Goal: Task Accomplishment & Management: Use online tool/utility

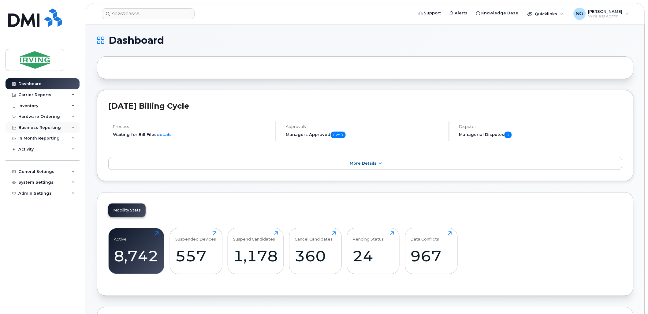
click at [72, 128] on icon at bounding box center [73, 127] width 3 height 3
click at [46, 188] on div "In Month Reporting" at bounding box center [43, 185] width 74 height 11
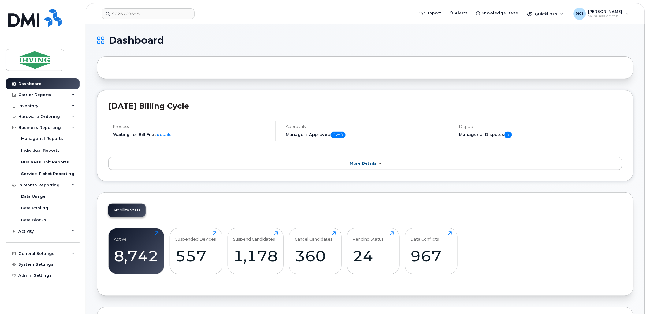
click at [354, 166] on span "More Details" at bounding box center [363, 163] width 27 height 5
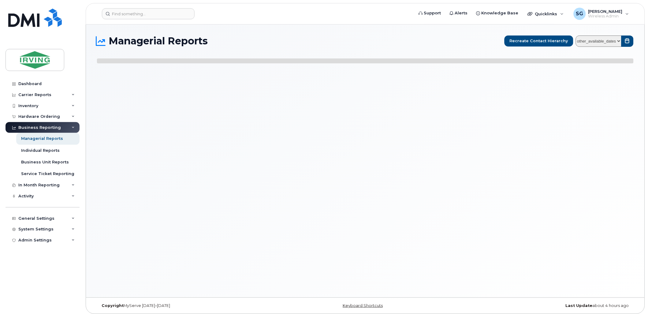
select select
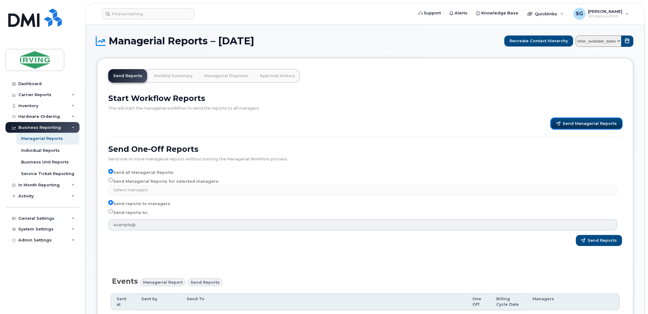
click at [581, 123] on span "Send Managerial Reports" at bounding box center [590, 124] width 54 height 6
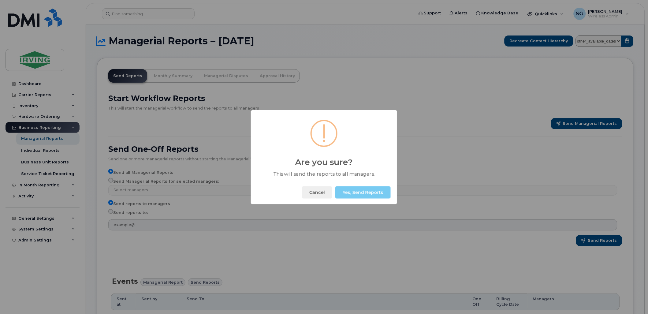
click at [360, 194] on button "Yes, Send Reports" at bounding box center [362, 192] width 55 height 12
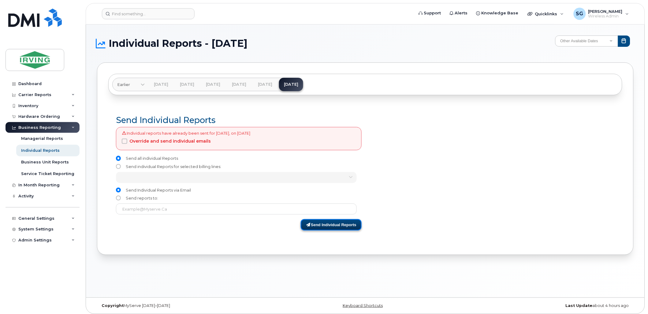
click at [333, 224] on button "Send Individual Reports" at bounding box center [331, 224] width 61 height 11
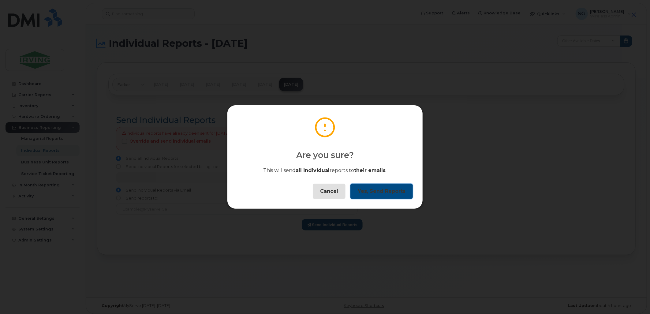
click at [384, 193] on button "Yes, Send Reports" at bounding box center [381, 191] width 62 height 15
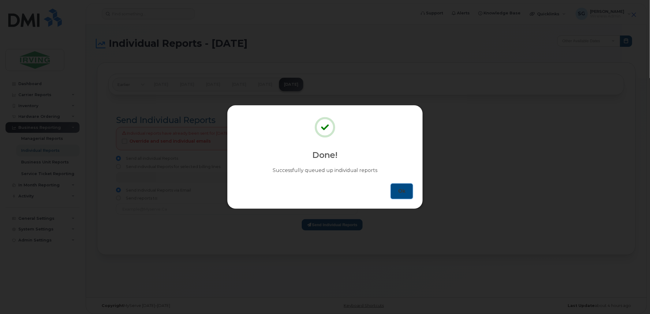
click at [403, 196] on button "Ok" at bounding box center [402, 191] width 22 height 15
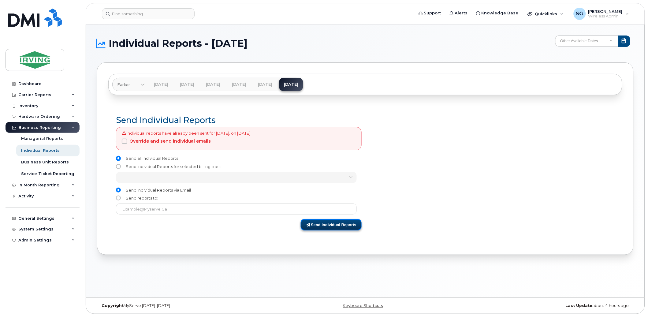
click at [317, 227] on button "Send Individual Reports" at bounding box center [331, 224] width 61 height 11
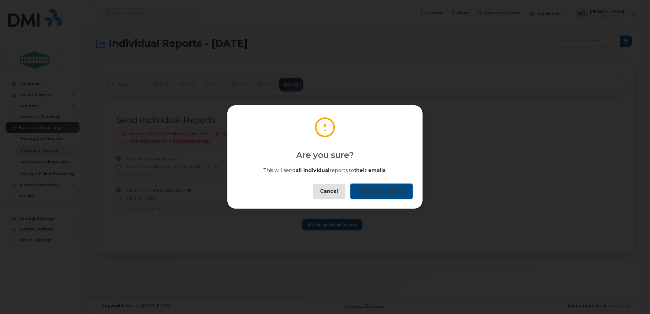
click at [374, 193] on button "Yes, Send Reports" at bounding box center [381, 191] width 62 height 15
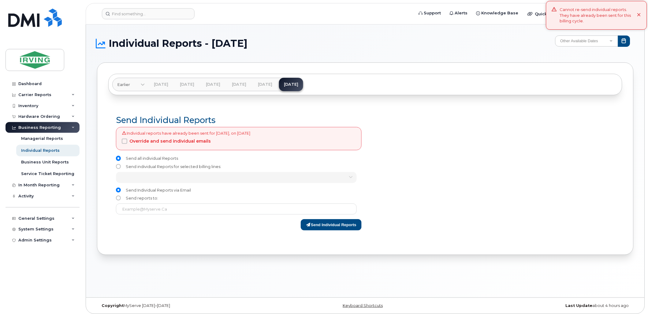
click at [639, 16] on icon at bounding box center [639, 15] width 4 height 4
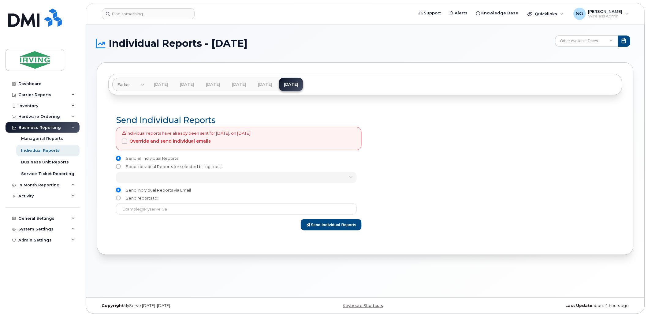
scroll to position [3, 0]
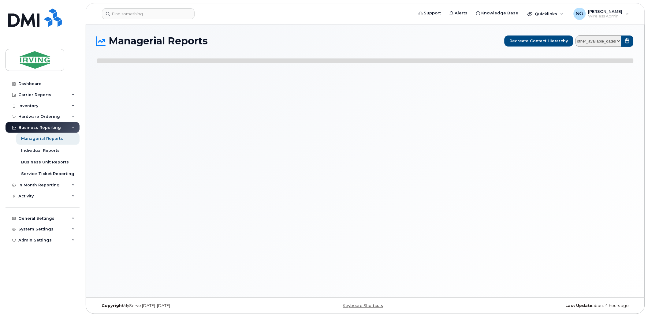
scroll to position [3, 0]
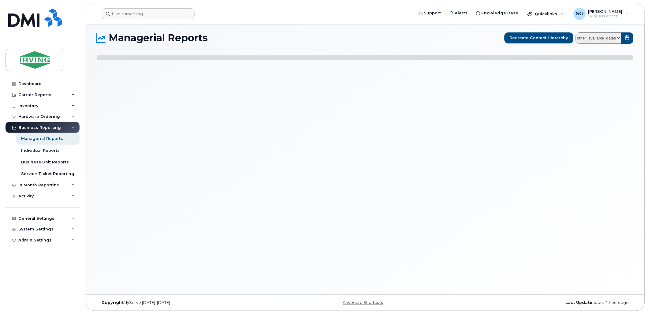
select select
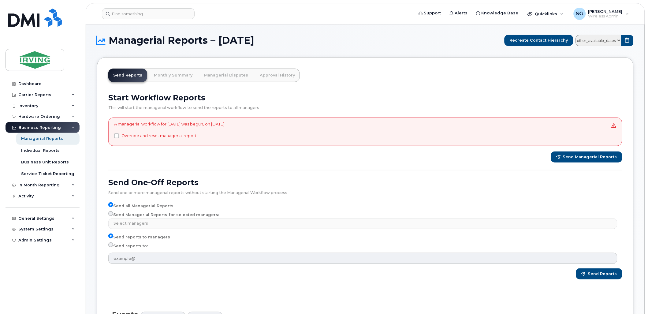
scroll to position [0, 0]
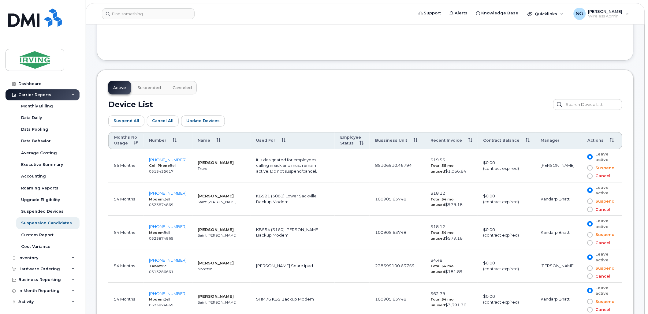
scroll to position [275, 0]
